Goal: Obtain resource: Obtain resource

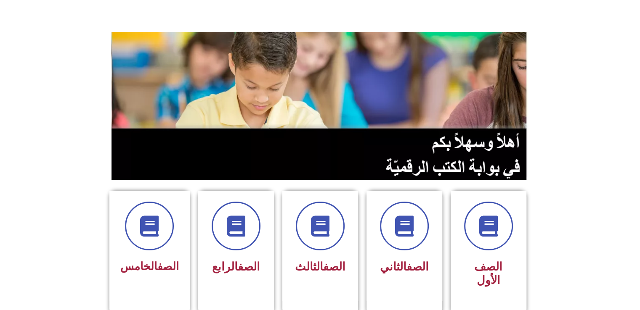
scroll to position [45, 0]
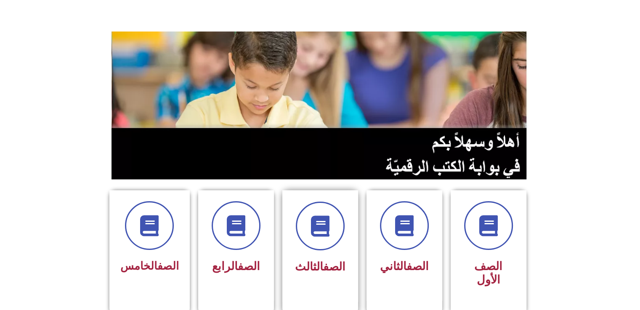
click at [310, 253] on div "الصف الثالث" at bounding box center [320, 240] width 53 height 76
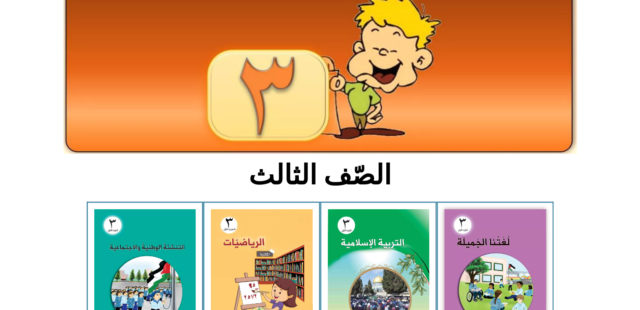
scroll to position [59, 0]
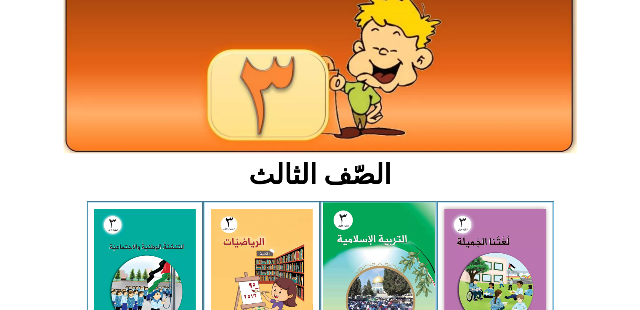
click at [378, 239] on img at bounding box center [378, 272] width 112 height 139
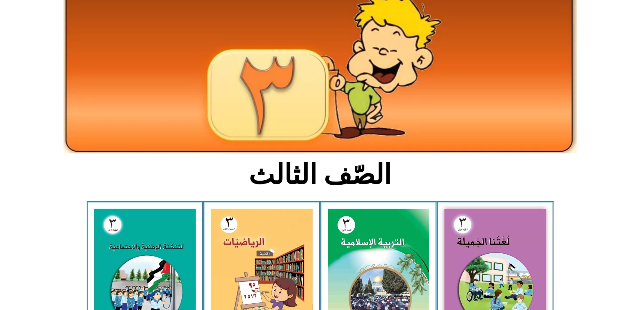
scroll to position [0, 0]
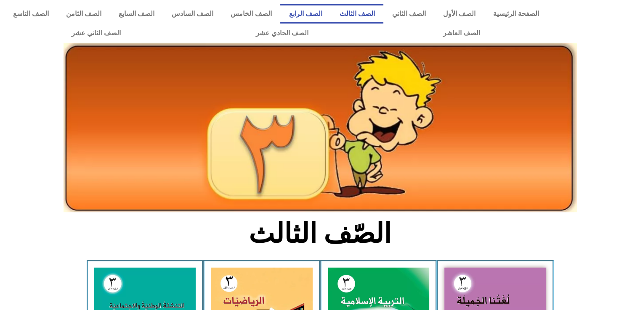
click at [331, 17] on link "الصف الرابع" at bounding box center [305, 13] width 50 height 19
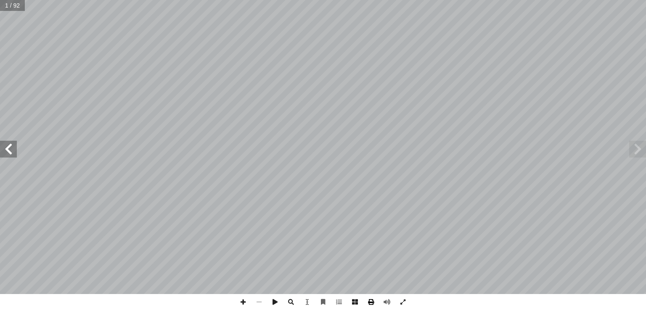
click at [369, 307] on span at bounding box center [371, 303] width 16 height 16
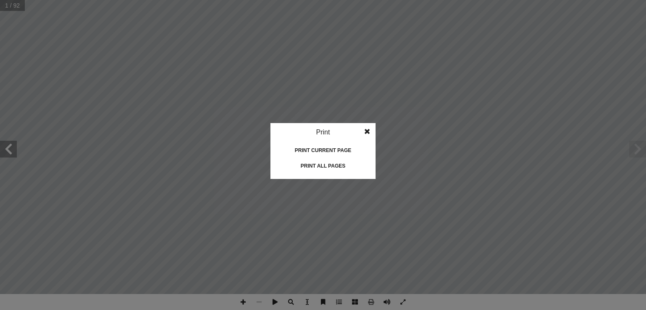
click at [342, 165] on div "Print all pages" at bounding box center [323, 165] width 84 height 13
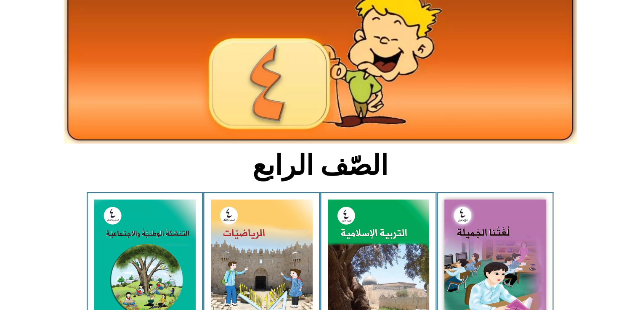
scroll to position [69, 0]
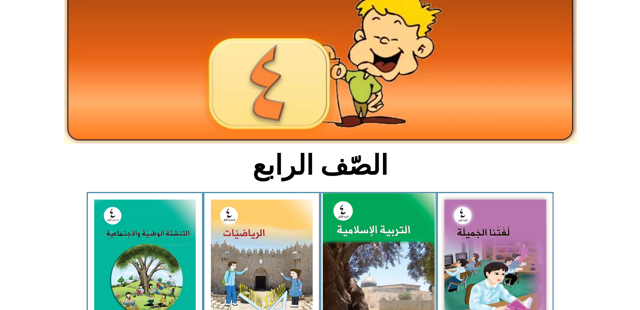
click at [383, 226] on img at bounding box center [378, 263] width 112 height 139
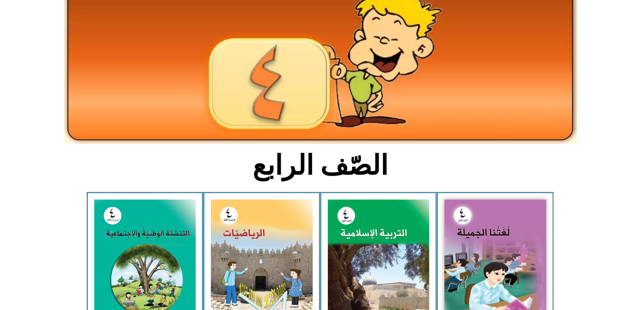
scroll to position [0, 0]
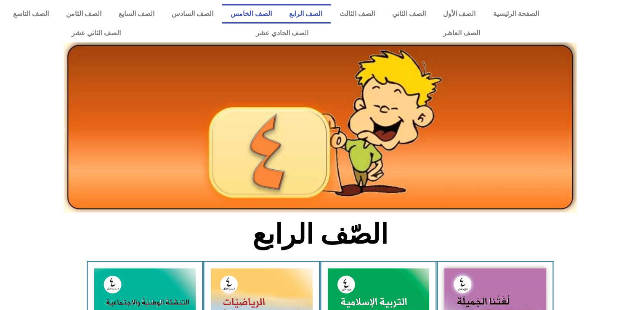
click at [280, 8] on link "الصف الخامس" at bounding box center [251, 13] width 58 height 19
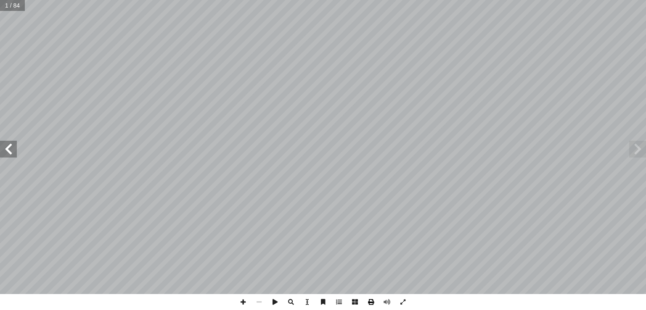
click at [369, 303] on span at bounding box center [371, 303] width 16 height 16
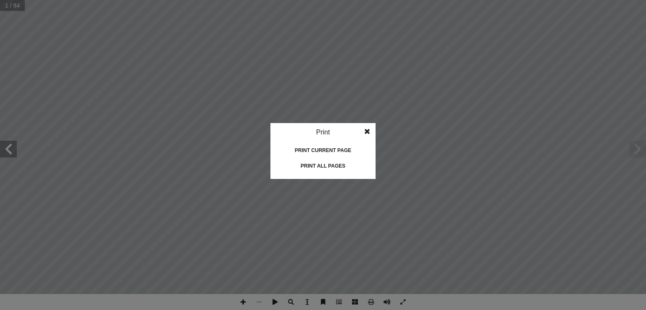
click at [338, 164] on div "Print all pages" at bounding box center [323, 165] width 84 height 13
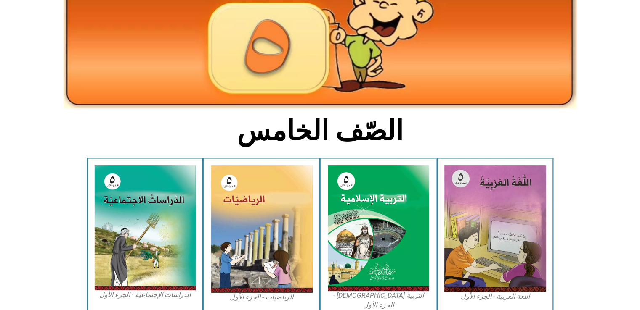
scroll to position [106, 0]
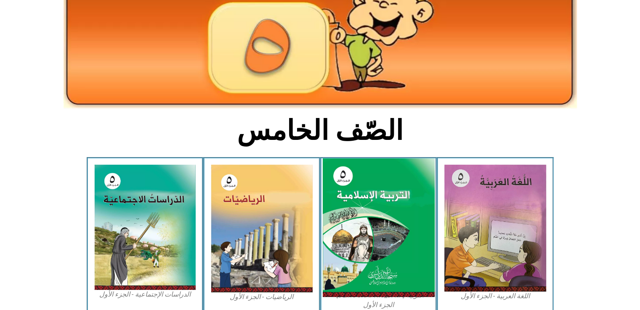
click at [381, 215] on img at bounding box center [378, 228] width 112 height 139
click at [377, 227] on img at bounding box center [378, 228] width 112 height 139
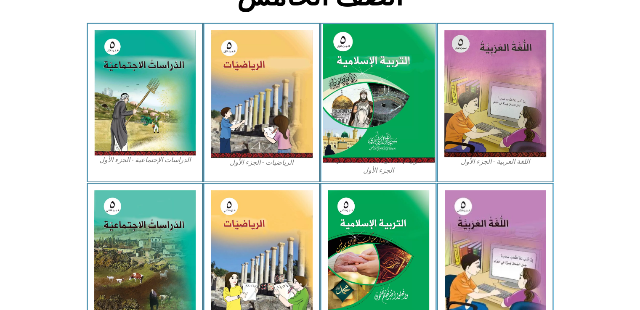
click at [382, 146] on img at bounding box center [378, 93] width 112 height 139
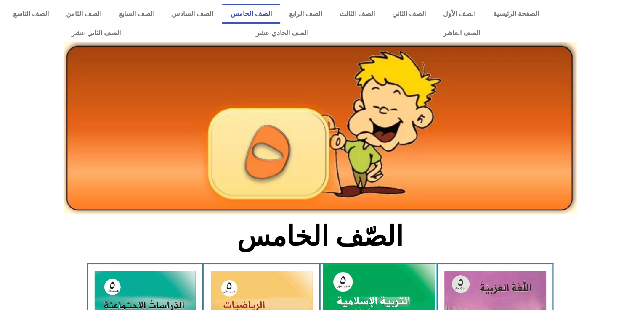
scroll to position [0, 0]
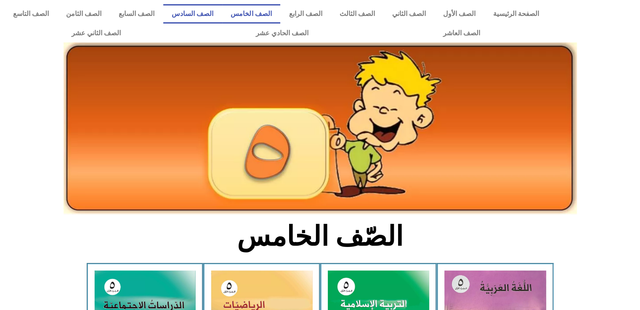
click at [222, 14] on link "الصف السادس" at bounding box center [192, 13] width 59 height 19
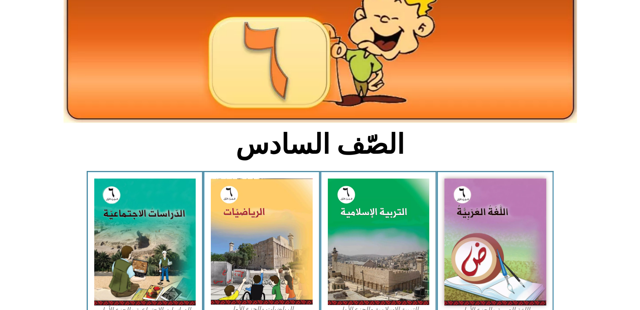
scroll to position [91, 0]
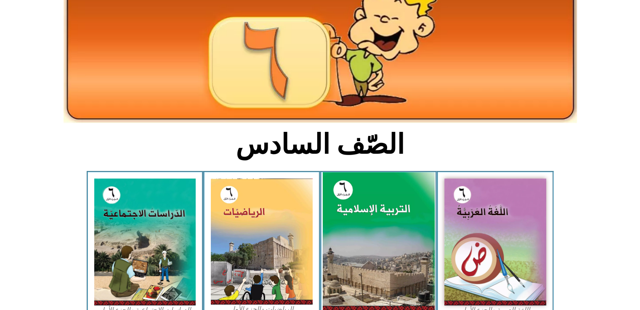
click at [374, 221] on img at bounding box center [378, 241] width 112 height 139
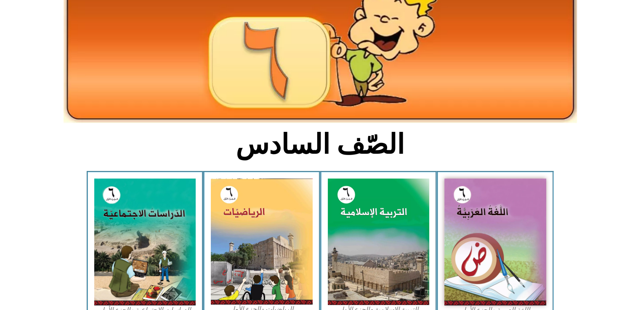
scroll to position [0, 0]
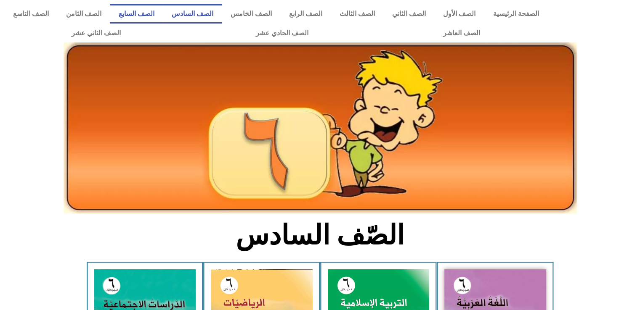
click at [163, 7] on link "الصف السابع" at bounding box center [136, 13] width 53 height 19
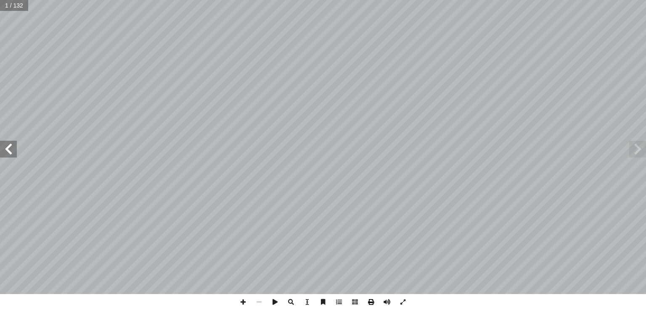
click at [373, 298] on span at bounding box center [371, 303] width 16 height 16
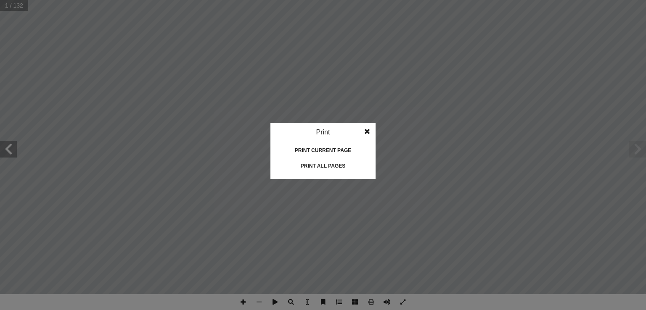
click at [329, 162] on div "Print all pages" at bounding box center [323, 165] width 84 height 13
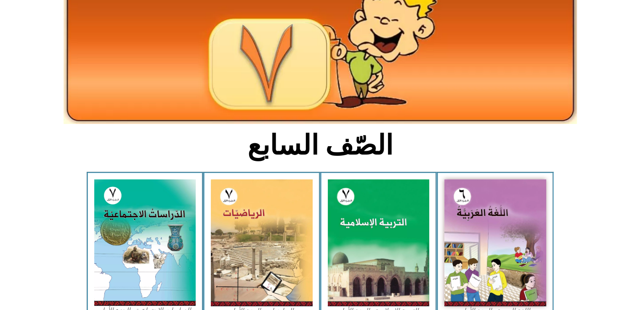
scroll to position [94, 0]
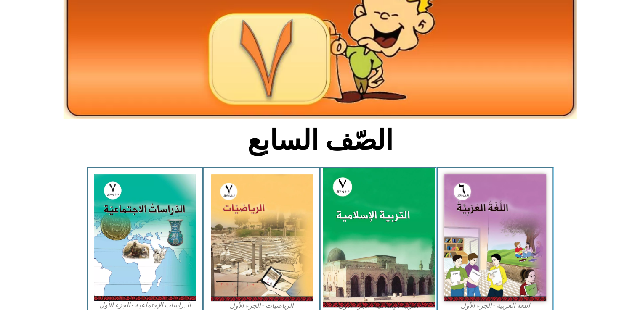
click at [377, 196] on img at bounding box center [378, 238] width 112 height 140
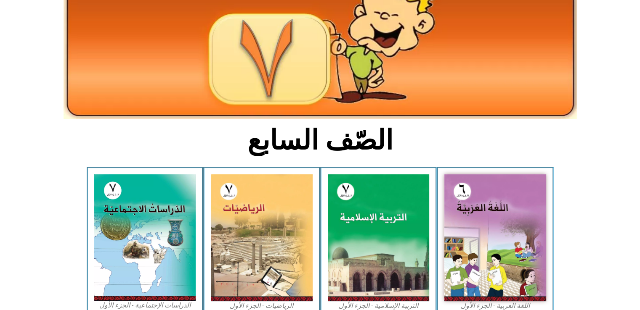
scroll to position [0, 0]
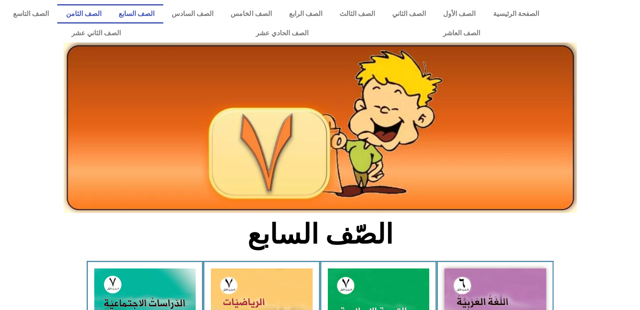
click at [110, 19] on link "الصف الثامن" at bounding box center [83, 13] width 53 height 19
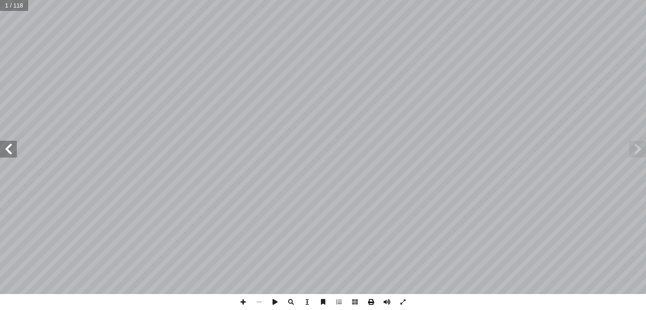
click at [372, 302] on span at bounding box center [371, 303] width 16 height 16
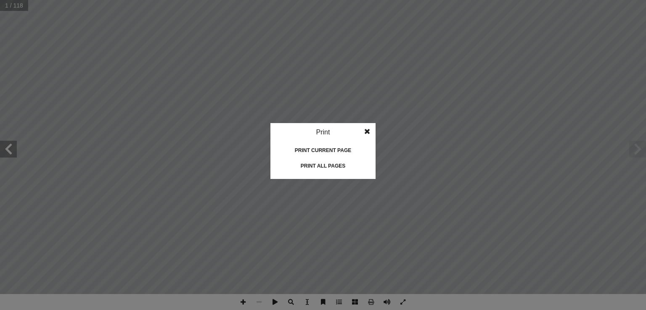
click at [337, 164] on div "Print all pages" at bounding box center [323, 165] width 84 height 13
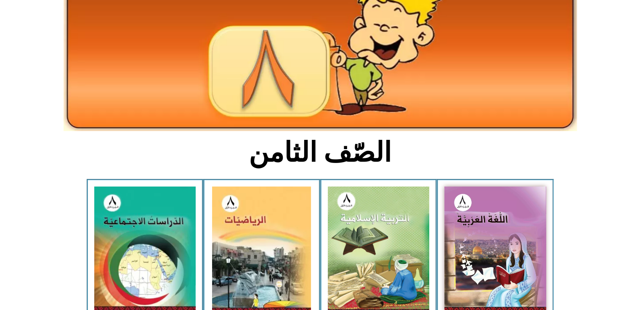
scroll to position [82, 0]
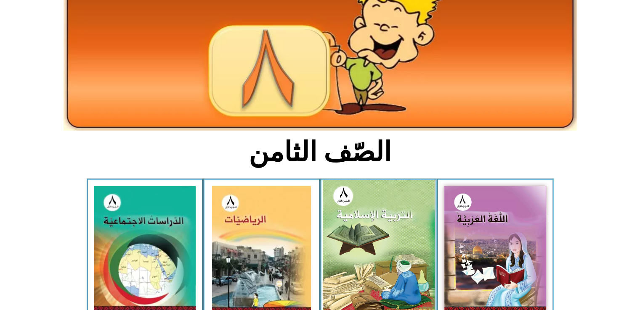
click at [343, 260] on img at bounding box center [378, 249] width 112 height 138
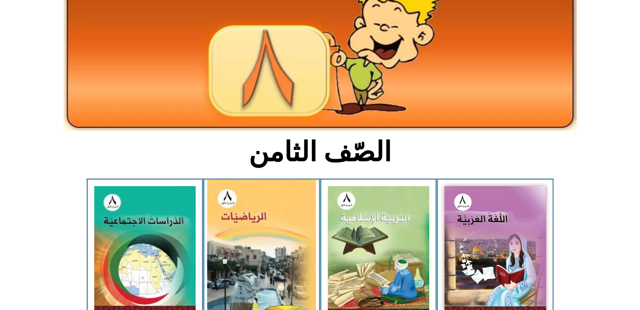
scroll to position [0, 0]
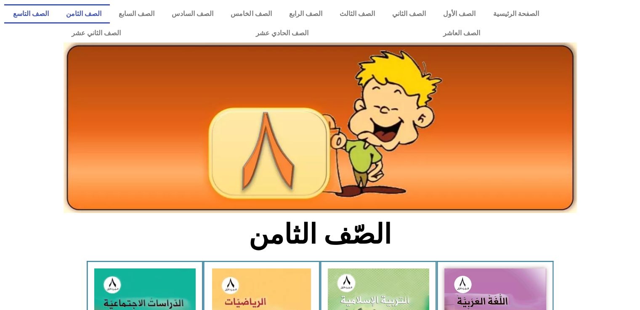
click at [57, 21] on link "الصف التاسع" at bounding box center [30, 13] width 53 height 19
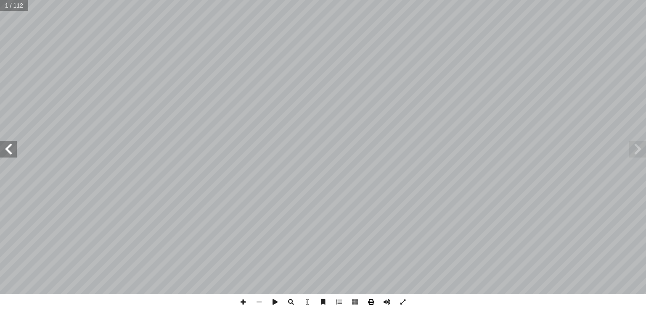
click at [373, 304] on span at bounding box center [371, 303] width 16 height 16
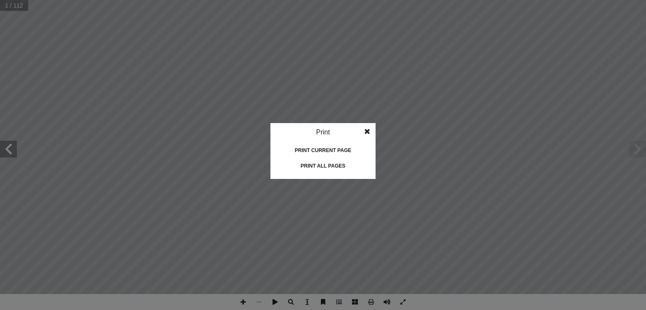
click at [340, 170] on div "Print all pages" at bounding box center [323, 165] width 84 height 13
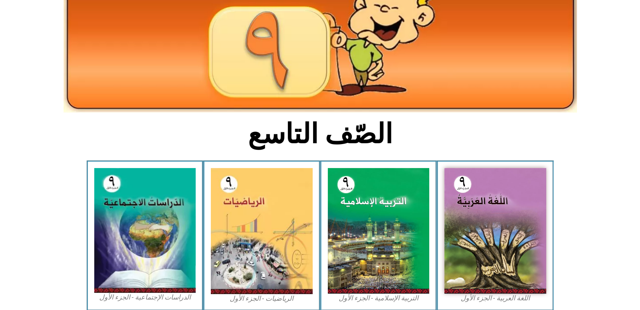
scroll to position [103, 0]
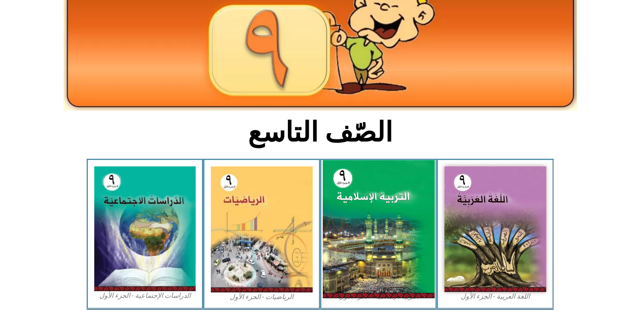
click at [392, 220] on img at bounding box center [378, 229] width 112 height 138
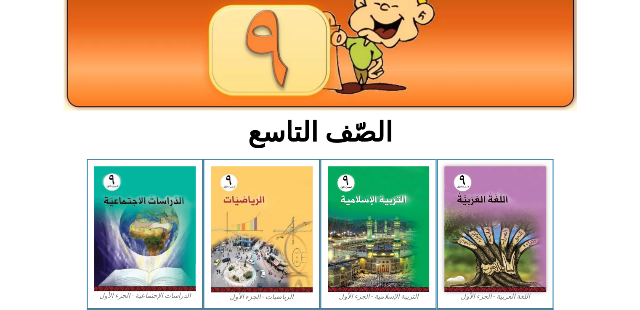
scroll to position [0, 0]
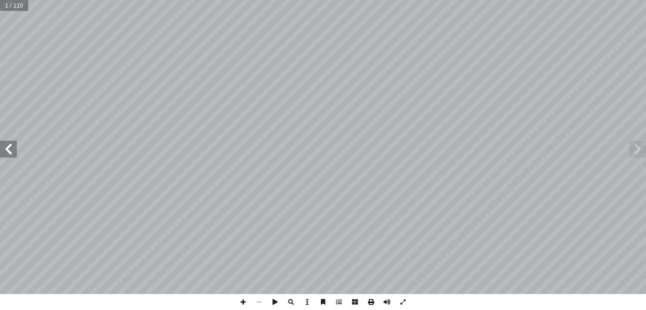
click at [366, 302] on span at bounding box center [371, 303] width 16 height 16
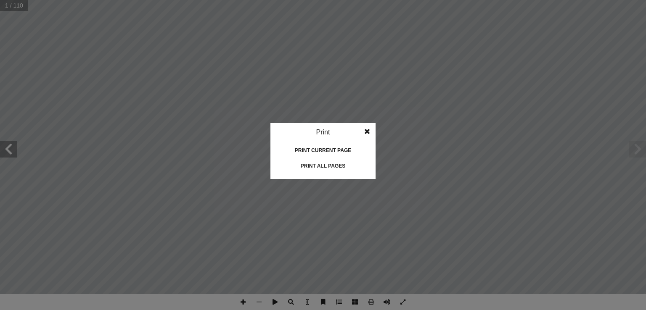
click at [336, 163] on div "Print all pages" at bounding box center [323, 165] width 84 height 13
